Goal: Transaction & Acquisition: Download file/media

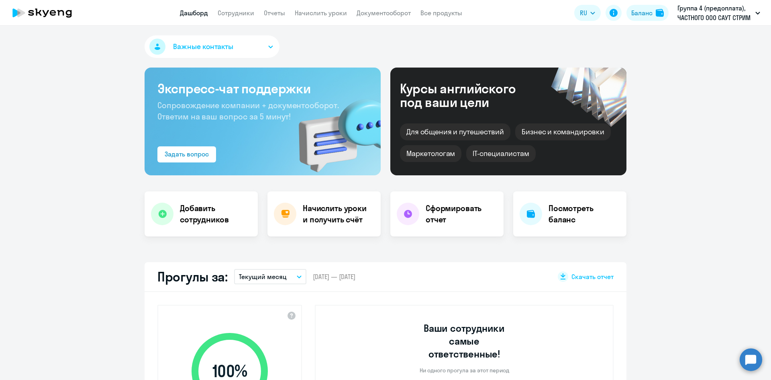
select select "30"
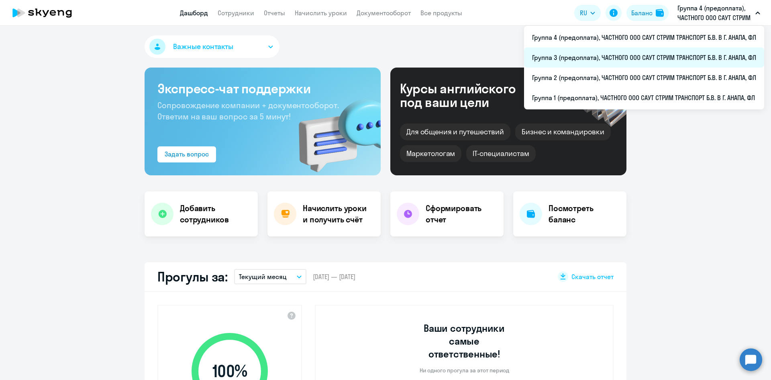
click at [663, 59] on li "Группа 3 (предоплата), ЧАСТНОГО ООО САУТ СТРИМ ТРАНСПОРТ Б.В. В Г. АНАПА, ФЛ" at bounding box center [644, 57] width 240 height 20
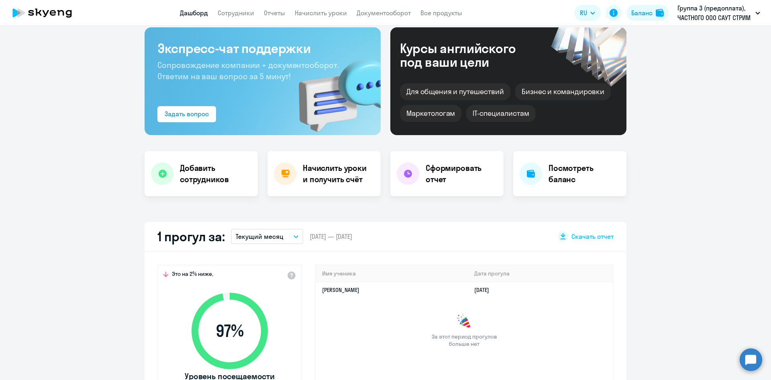
scroll to position [80, 0]
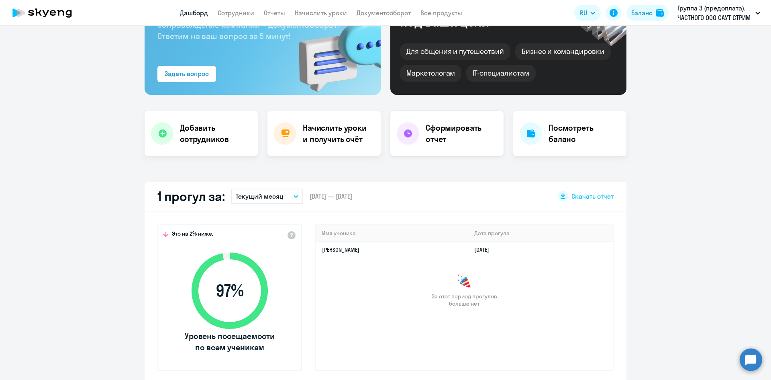
select select "30"
click at [449, 139] on h4 "Сформировать отчет" at bounding box center [462, 133] width 72 height 22
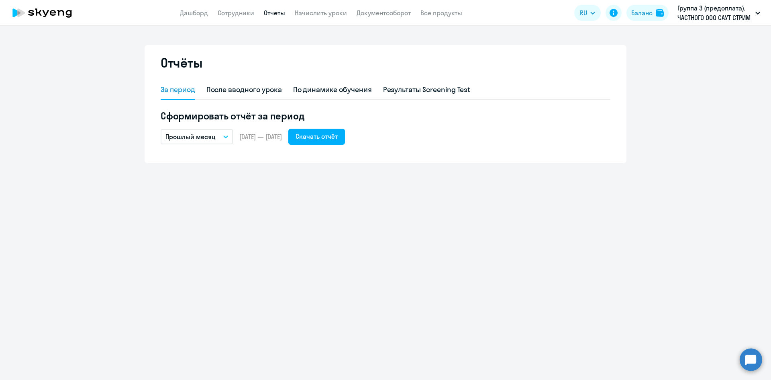
click at [224, 137] on icon "button" at bounding box center [225, 136] width 5 height 3
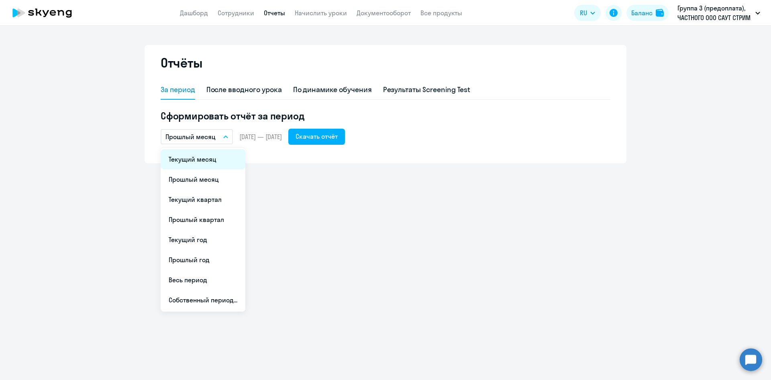
click at [223, 160] on li "Текущий месяц" at bounding box center [203, 159] width 85 height 20
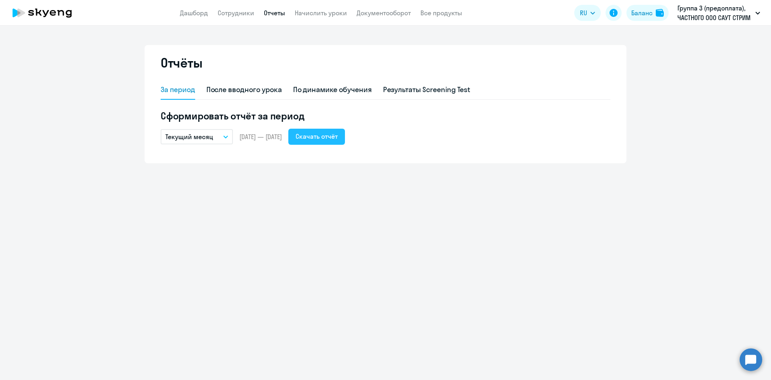
click at [338, 138] on div "Скачать отчёт" at bounding box center [317, 136] width 42 height 10
click at [237, 10] on link "Сотрудники" at bounding box center [236, 13] width 37 height 8
select select "30"
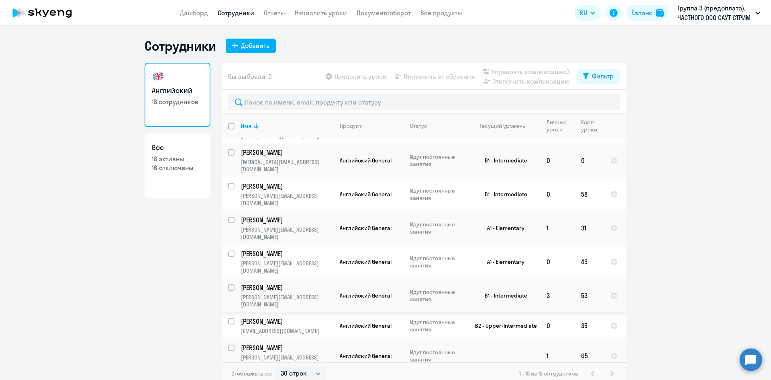
scroll to position [40, 0]
